Goal: Contribute content: Contribute content

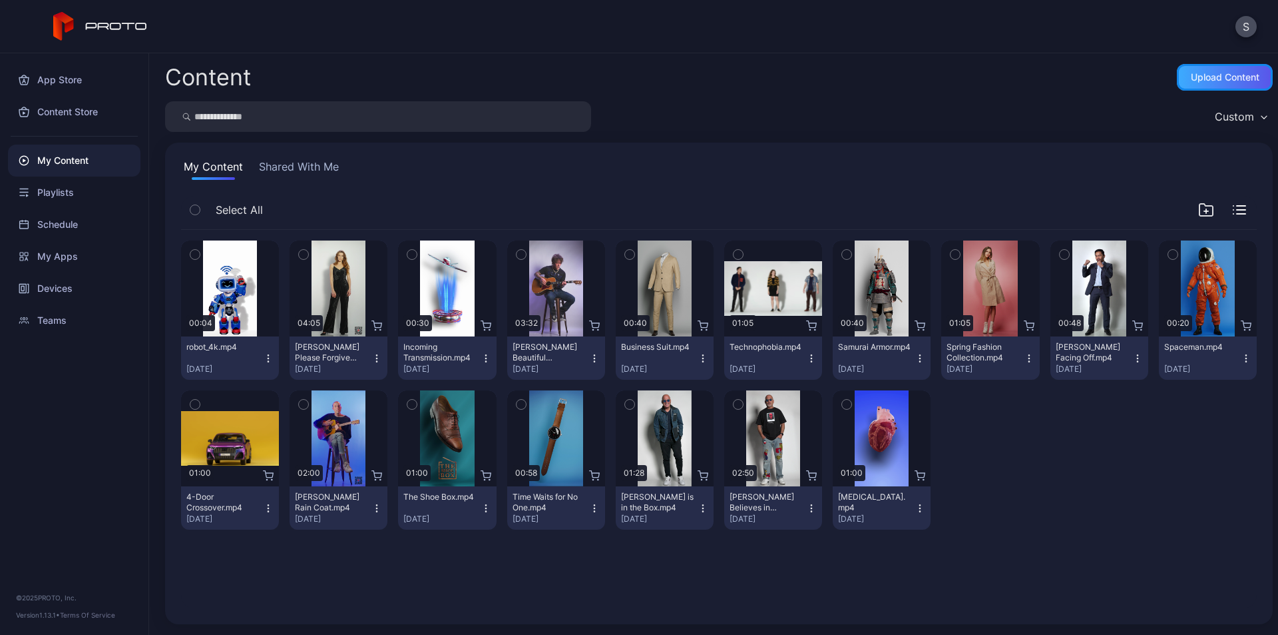
click at [1217, 79] on div "Upload Content" at bounding box center [1225, 77] width 69 height 11
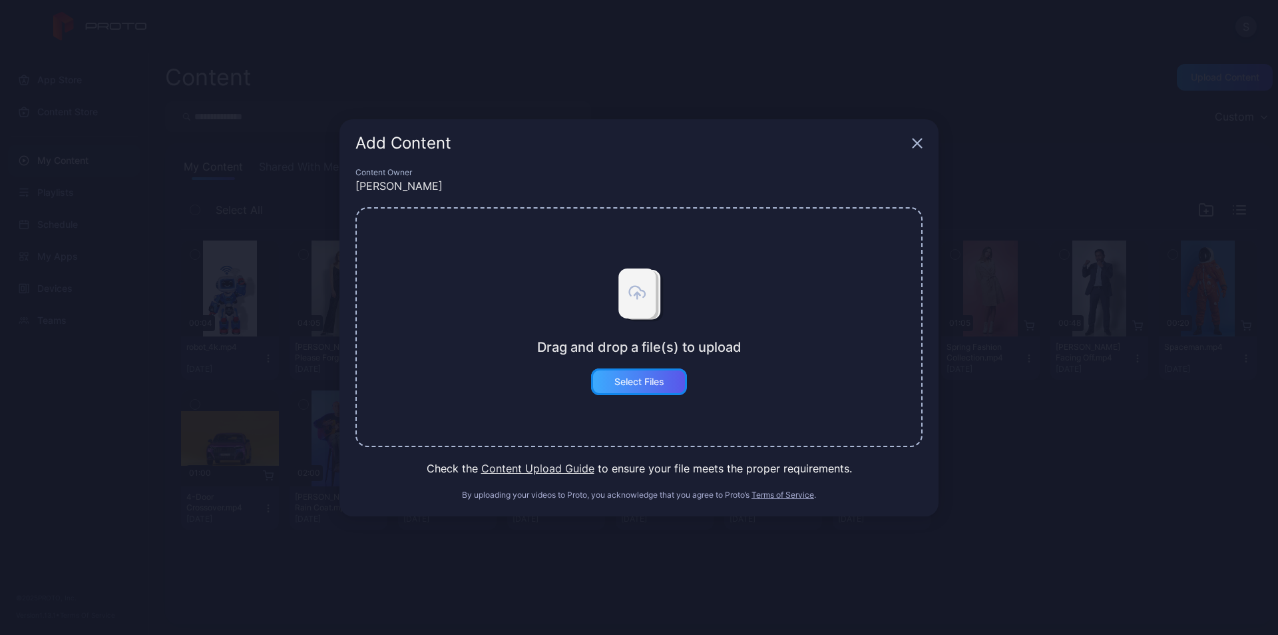
click at [656, 390] on div "Select Files" at bounding box center [639, 381] width 96 height 27
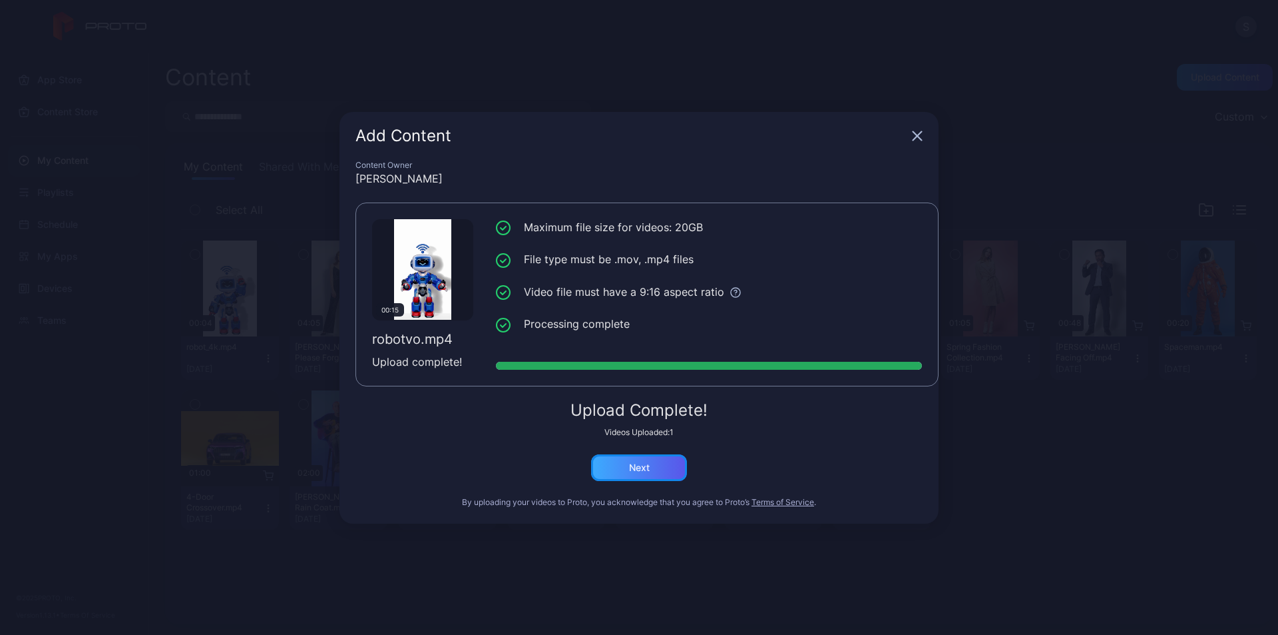
click at [615, 472] on div "Next" at bounding box center [639, 467] width 96 height 27
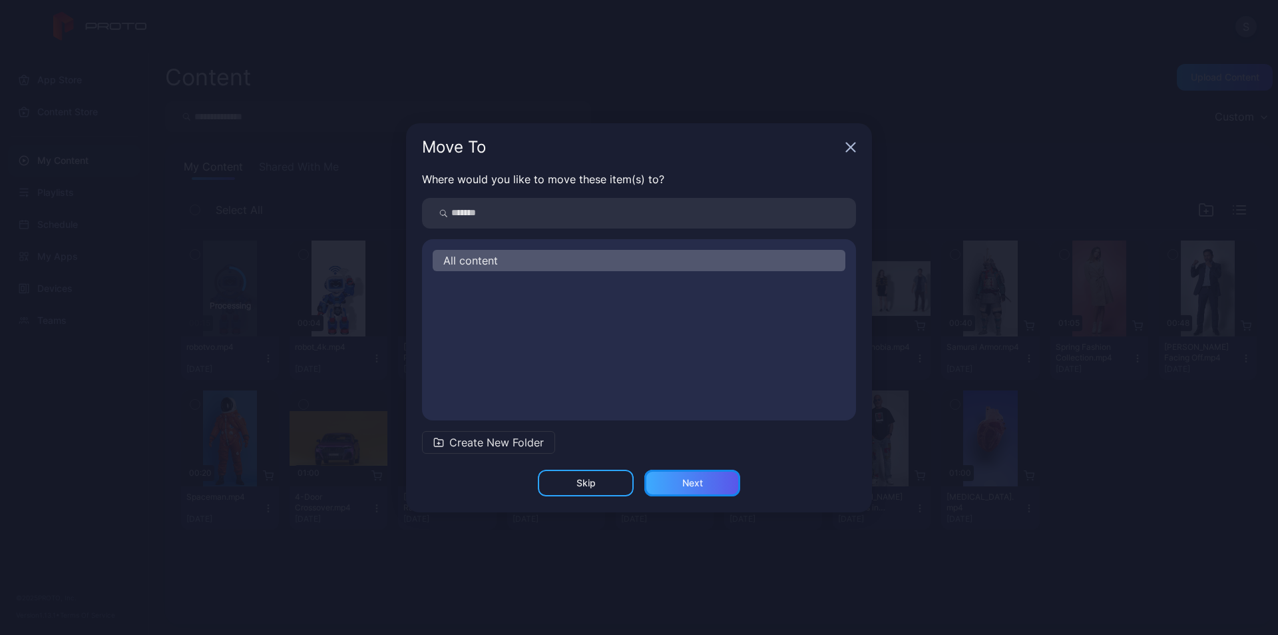
click at [677, 477] on div "Next" at bounding box center [693, 482] width 96 height 27
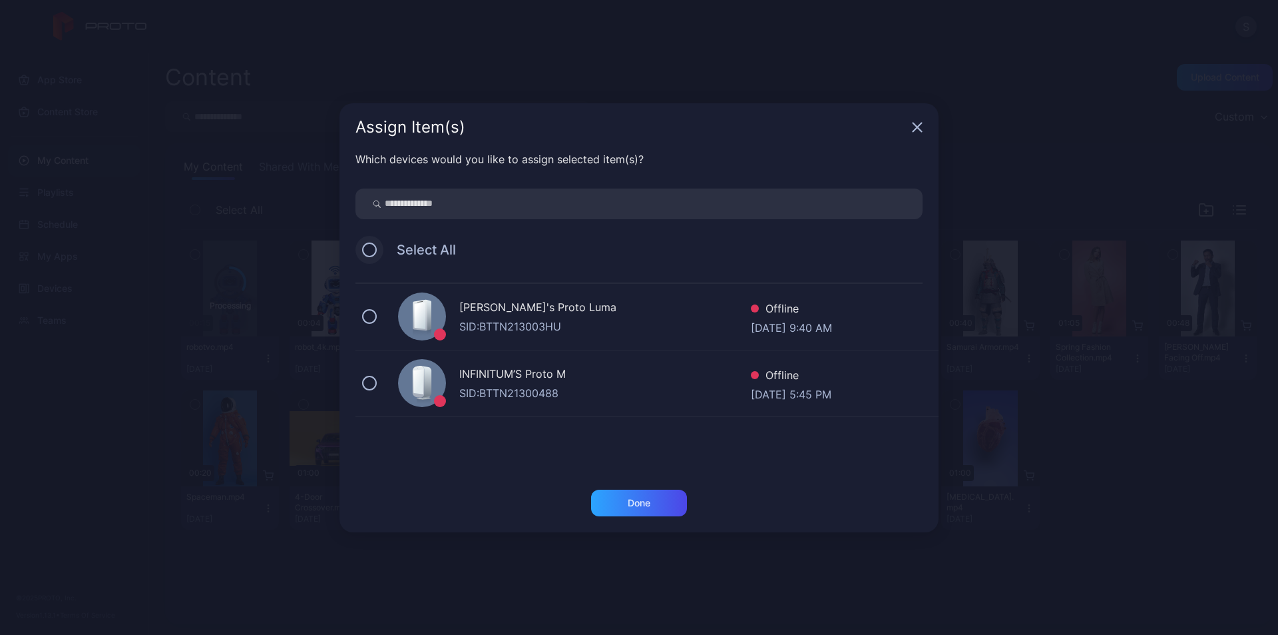
click at [364, 253] on button at bounding box center [369, 249] width 15 height 15
click at [653, 505] on div "Done" at bounding box center [639, 502] width 96 height 27
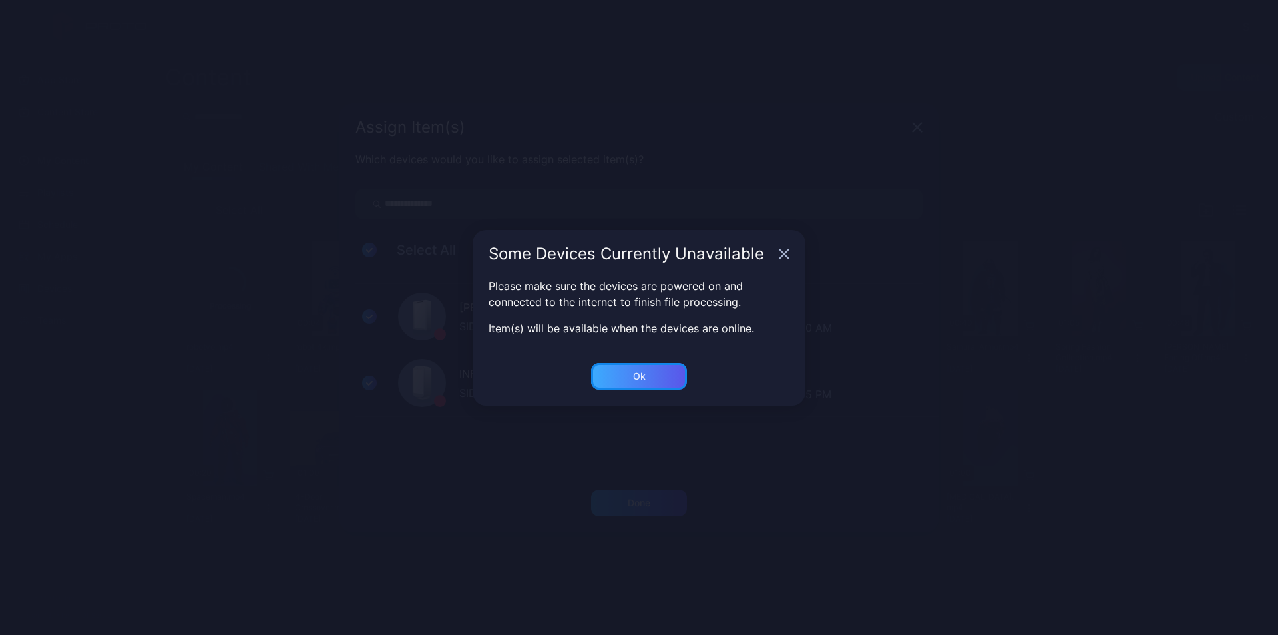
click at [655, 378] on div "Ok" at bounding box center [639, 376] width 96 height 27
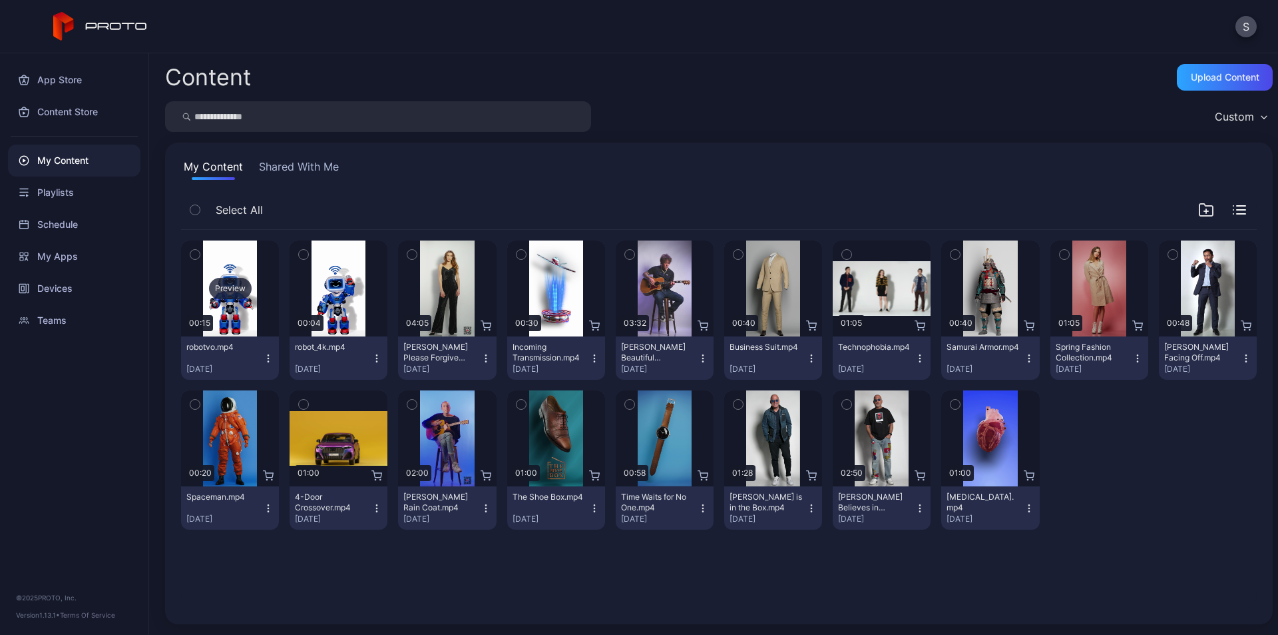
click at [236, 288] on div "Preview" at bounding box center [230, 288] width 43 height 21
